Goal: Information Seeking & Learning: Learn about a topic

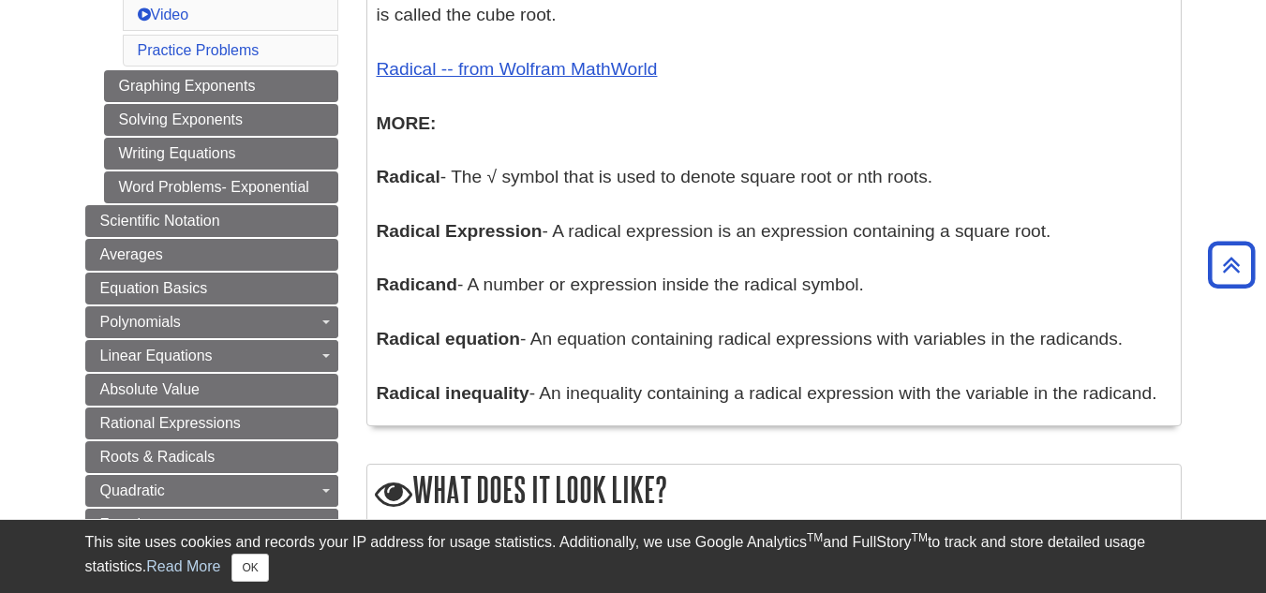
scroll to position [1123, 0]
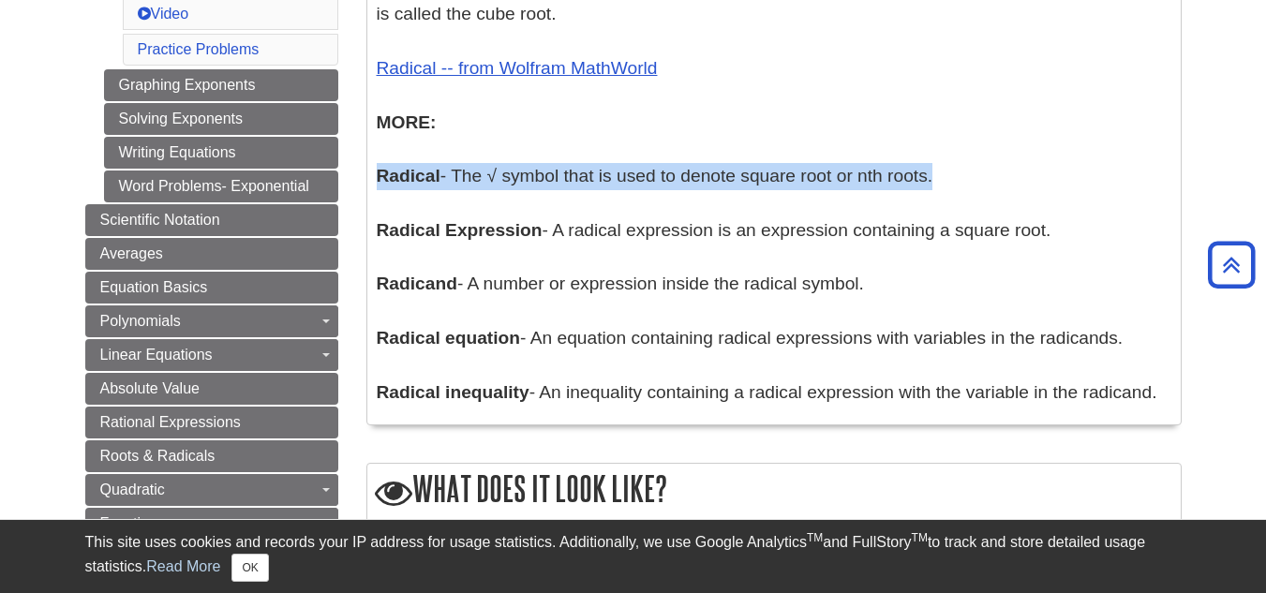
drag, startPoint x: 374, startPoint y: 169, endPoint x: 935, endPoint y: 175, distance: 561.3
copy p "Radical - The √ symbol that is used to denote square root or nth roots"
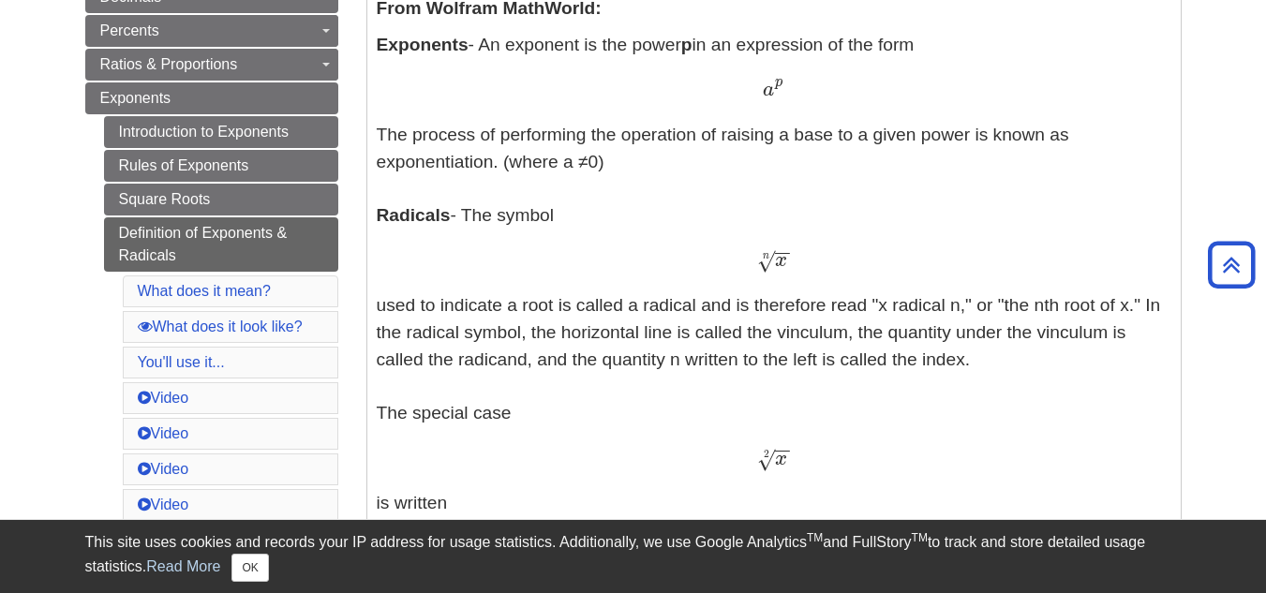
scroll to position [542, 0]
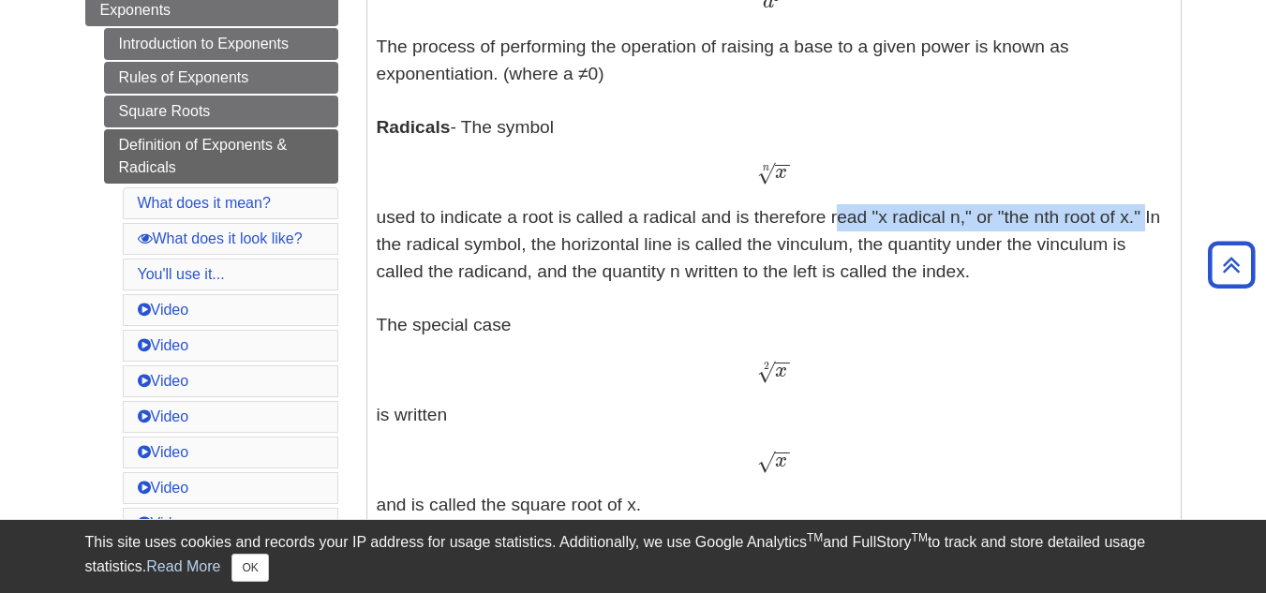
drag, startPoint x: 829, startPoint y: 220, endPoint x: 1142, endPoint y: 218, distance: 312.9
click at [1142, 218] on p "Exponents - An exponent is the power p in an expression of the form a p a p The…" at bounding box center [774, 465] width 795 height 1043
copy p "read "x radical n," or "the nth root of x.""
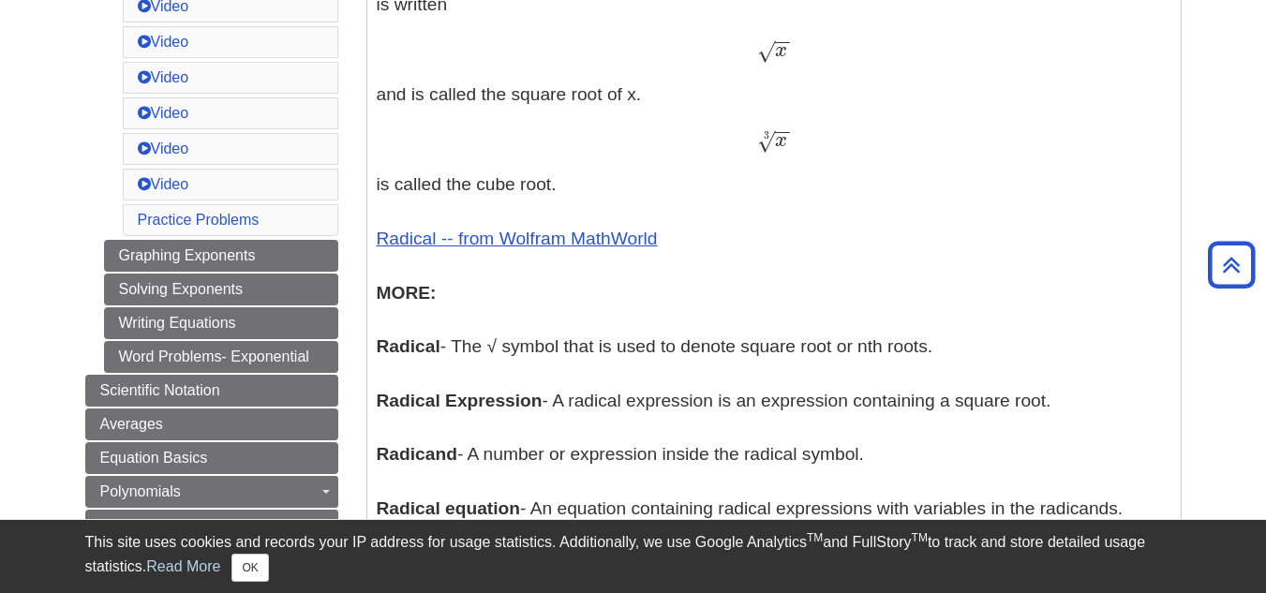
scroll to position [987, 0]
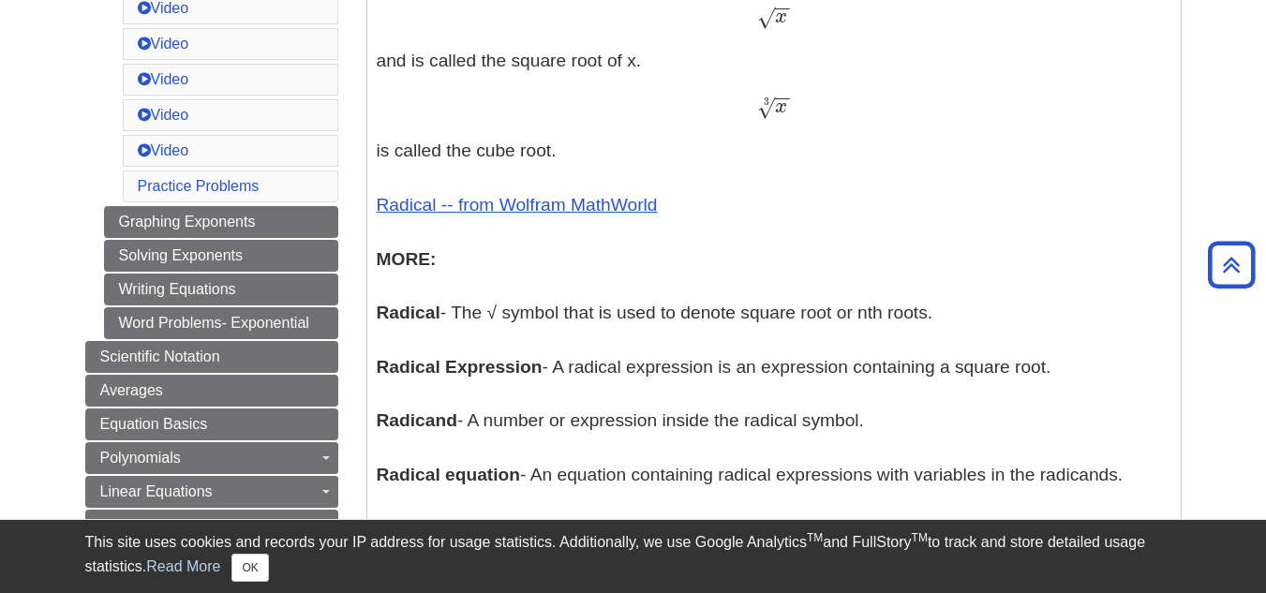
click at [775, 414] on p "Exponents - An exponent is the power p in an expression of the form a p a p The…" at bounding box center [774, 21] width 795 height 1043
drag, startPoint x: 889, startPoint y: 427, endPoint x: 379, endPoint y: 419, distance: 510.7
click at [379, 419] on p "Exponents - An exponent is the power p in an expression of the form a p a p The…" at bounding box center [774, 21] width 795 height 1043
copy p "Radicand - A number or expression inside the radical symbol."
click at [885, 330] on p "Exponents - An exponent is the power p in an expression of the form a p a p The…" at bounding box center [774, 21] width 795 height 1043
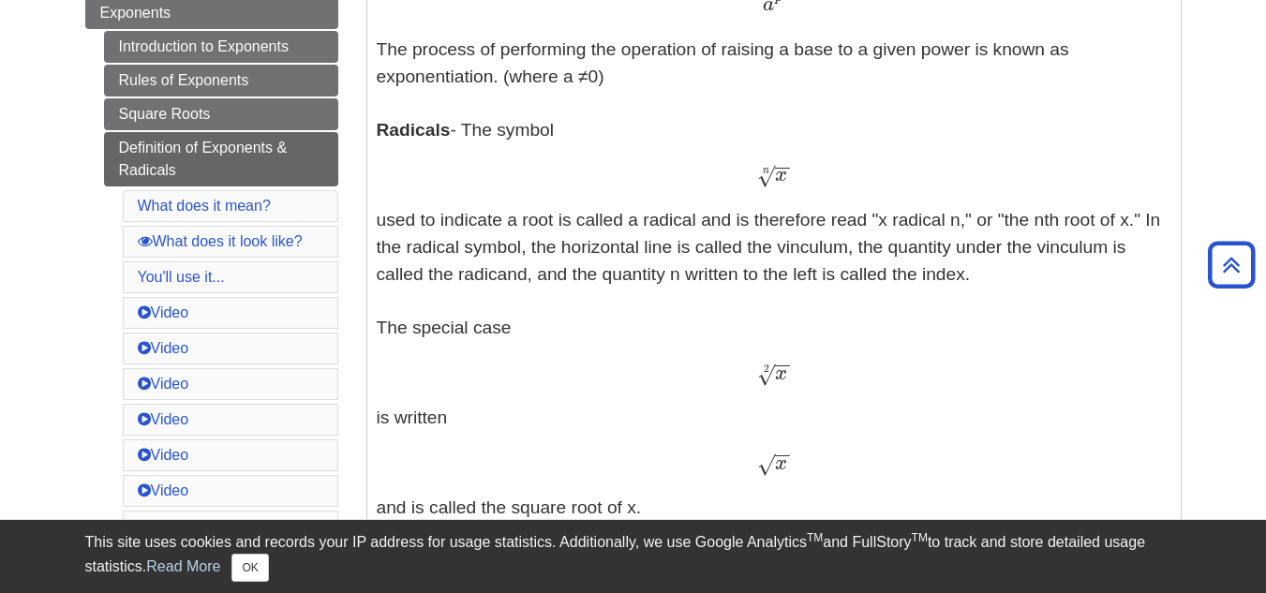
scroll to position [539, 0]
click at [1061, 278] on p "Exponents - An exponent is the power p in an expression of the form a p a p The…" at bounding box center [774, 469] width 795 height 1043
drag, startPoint x: 571, startPoint y: 268, endPoint x: 1004, endPoint y: 282, distance: 434.0
click at [1004, 282] on p "Exponents - An exponent is the power p in an expression of the form a p a p The…" at bounding box center [774, 469] width 795 height 1043
copy p "the quantity n written to the left is called the index."
